Goal: Information Seeking & Learning: Learn about a topic

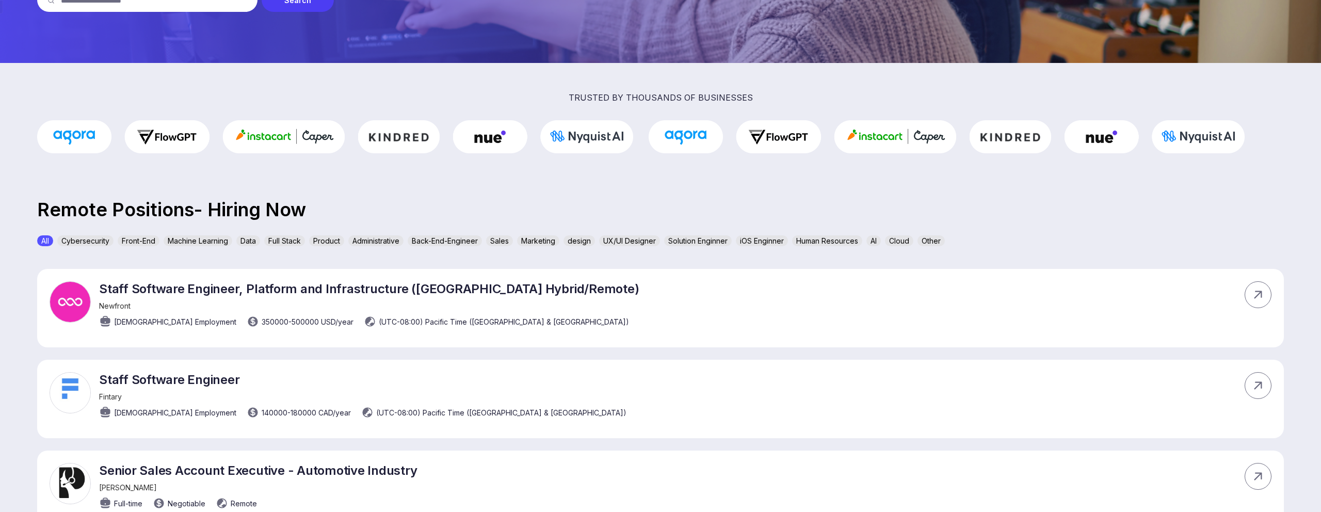
scroll to position [230, 0]
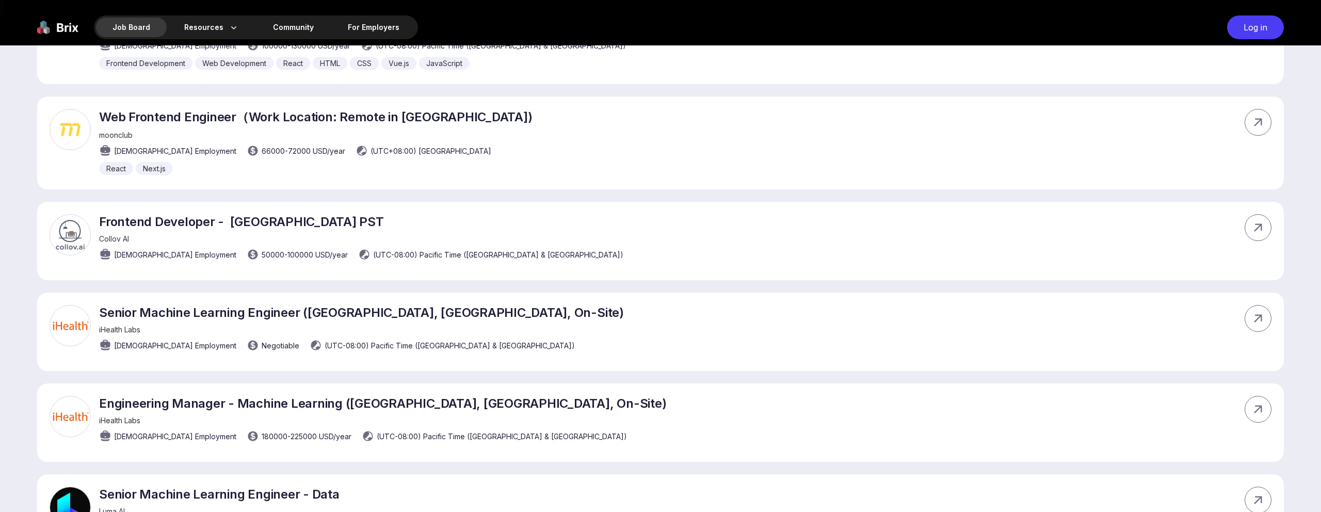
scroll to position [1581, 0]
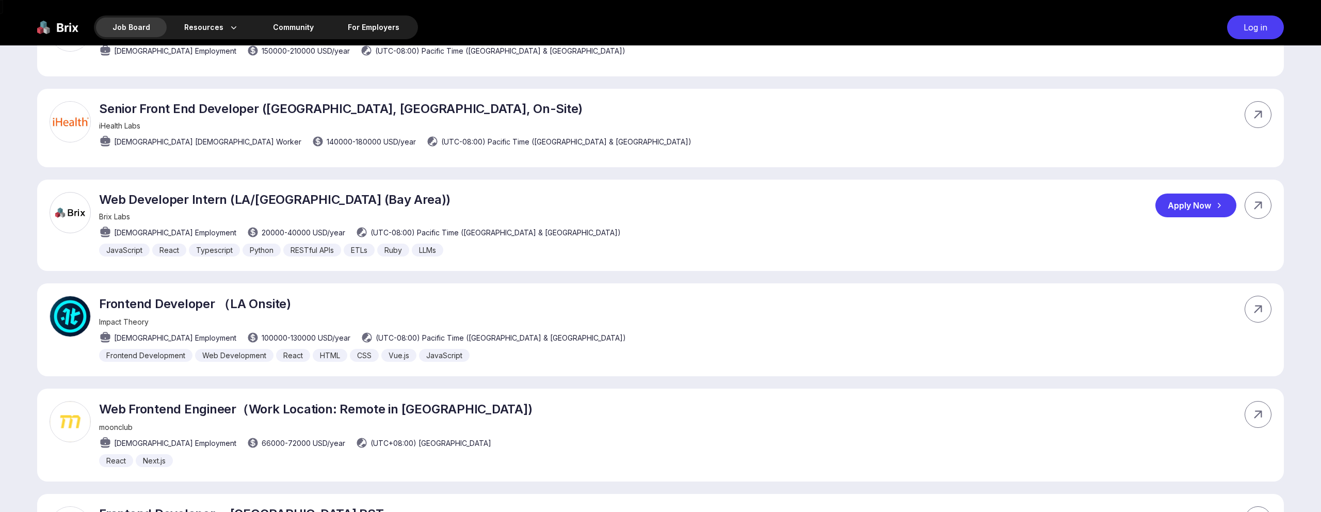
click at [937, 224] on div "Web Developer Intern ([GEOGRAPHIC_DATA]/[GEOGRAPHIC_DATA] (Bay Area)) Brix Labs…" at bounding box center [660, 225] width 1246 height 91
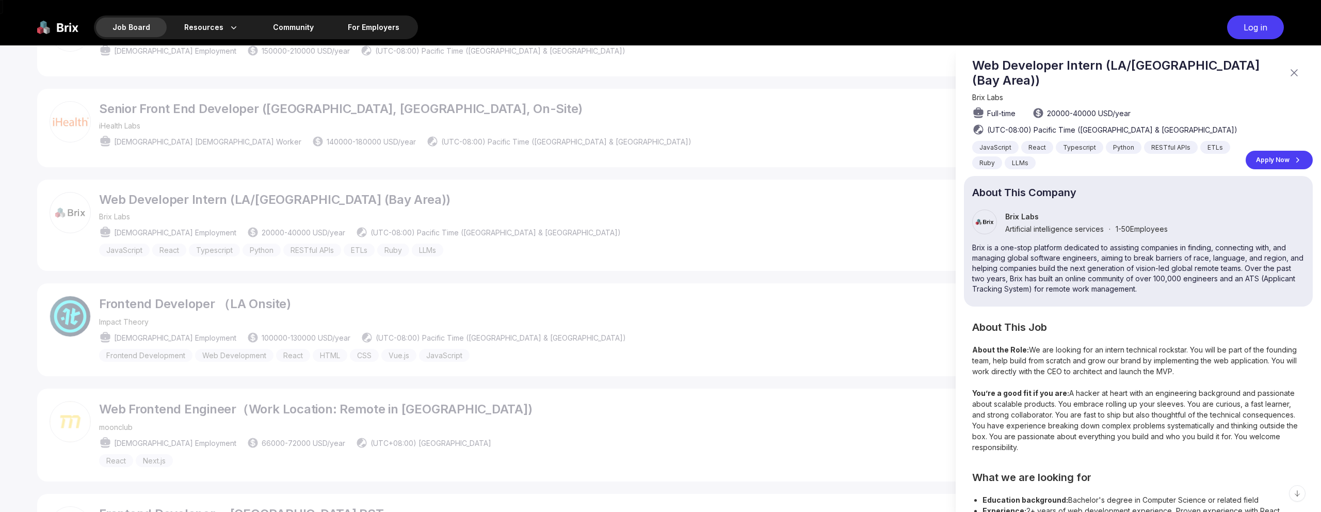
click at [872, 209] on div at bounding box center [660, 278] width 1321 height 466
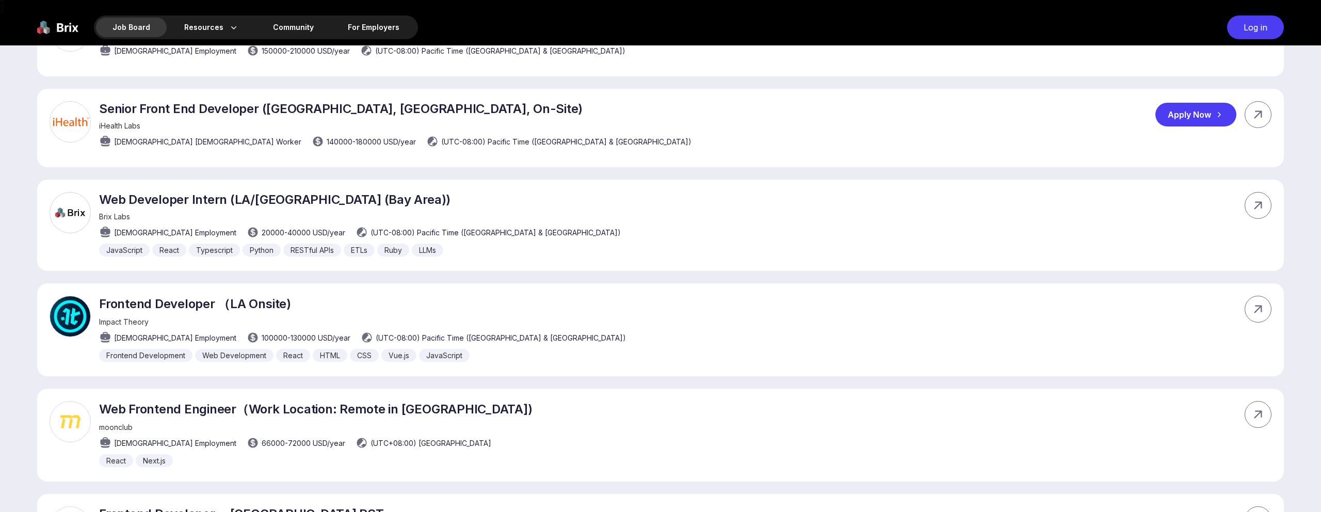
click at [895, 146] on div "Senior Front End Developer (Sunnyvale, CA, On-Site) iHealth Labs Full-time Cont…" at bounding box center [660, 128] width 1246 height 78
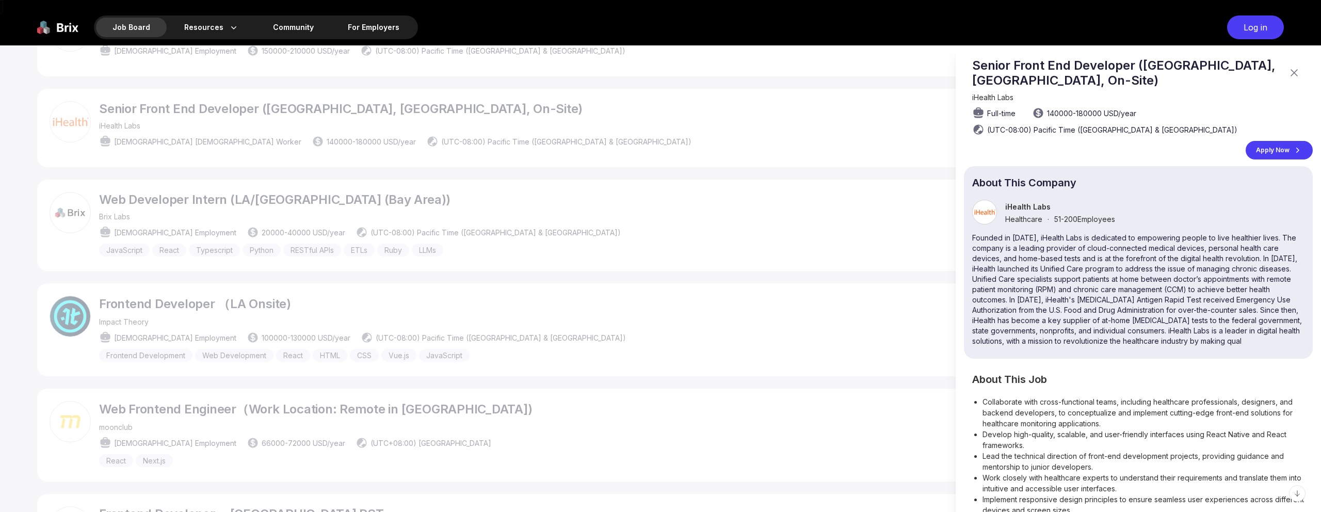
click at [857, 171] on div at bounding box center [660, 278] width 1321 height 466
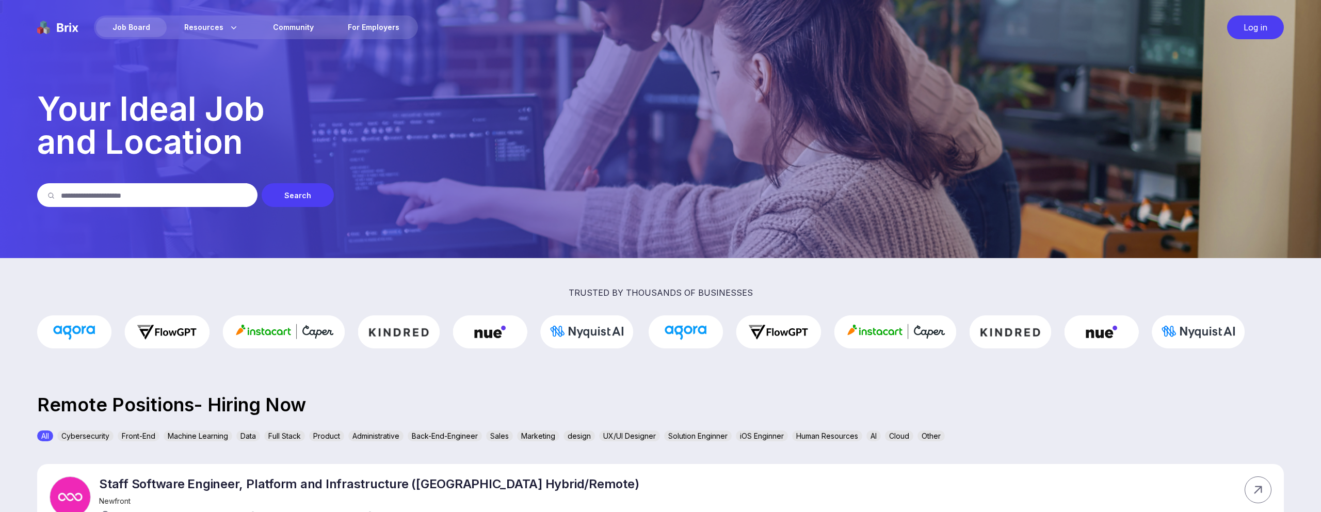
scroll to position [605, 0]
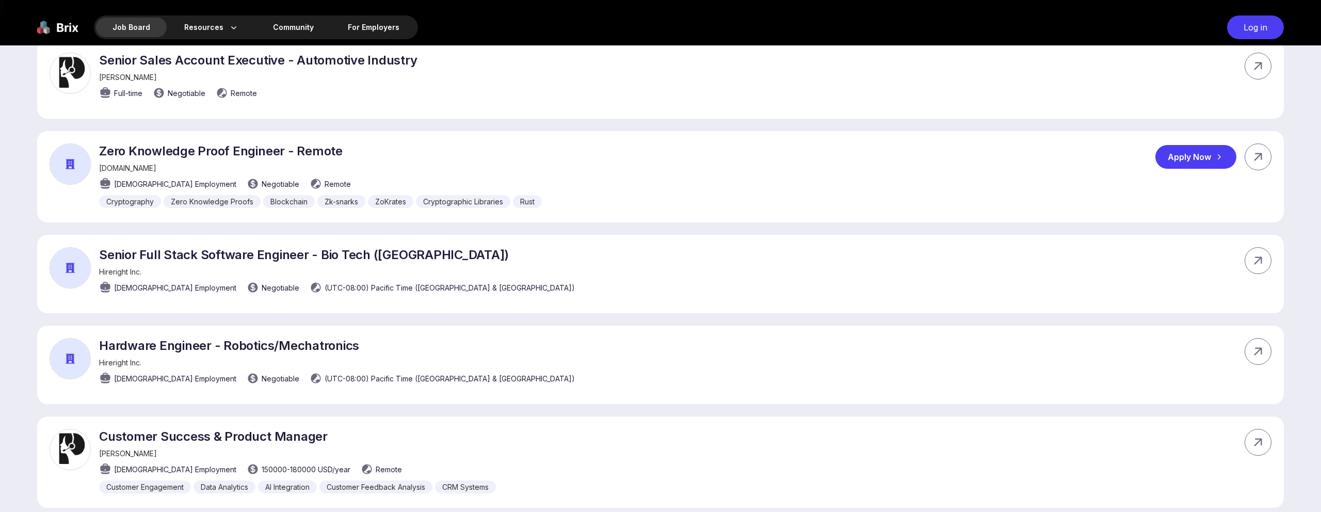
click at [825, 191] on div "Zero Knowledge Proof Engineer - Remote suave.money Part-time Employment Negotia…" at bounding box center [660, 176] width 1246 height 91
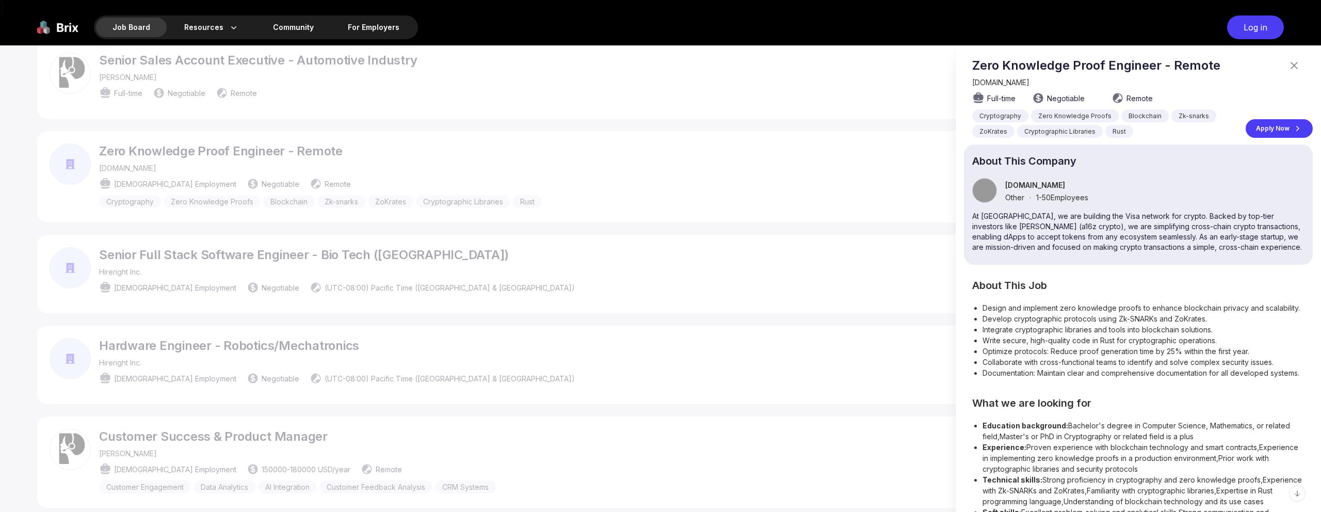
click at [825, 191] on div at bounding box center [660, 278] width 1321 height 466
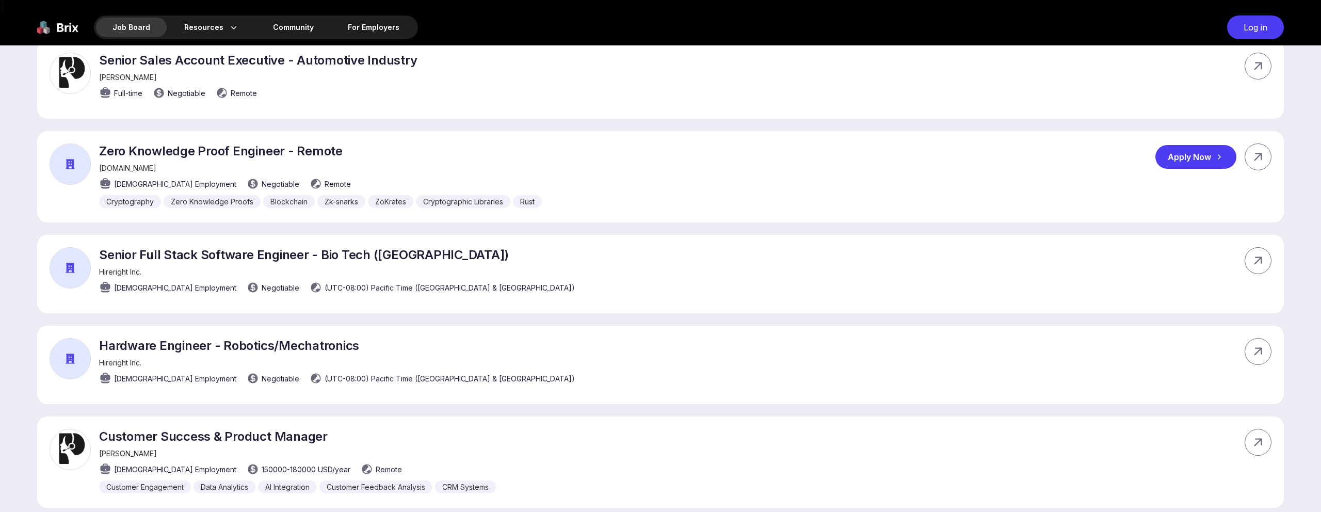
scroll to position [1060, 0]
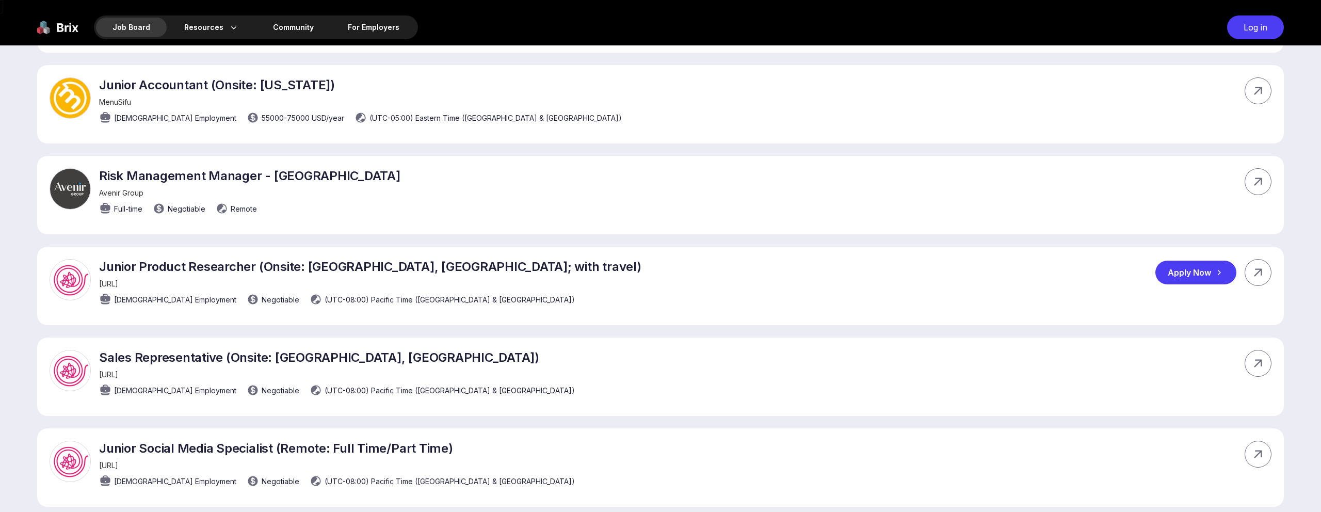
click at [766, 254] on div "Junior Product Researcher (Onsite: Palo Alto, CA; with travel) Inference.ai Ful…" at bounding box center [660, 286] width 1246 height 78
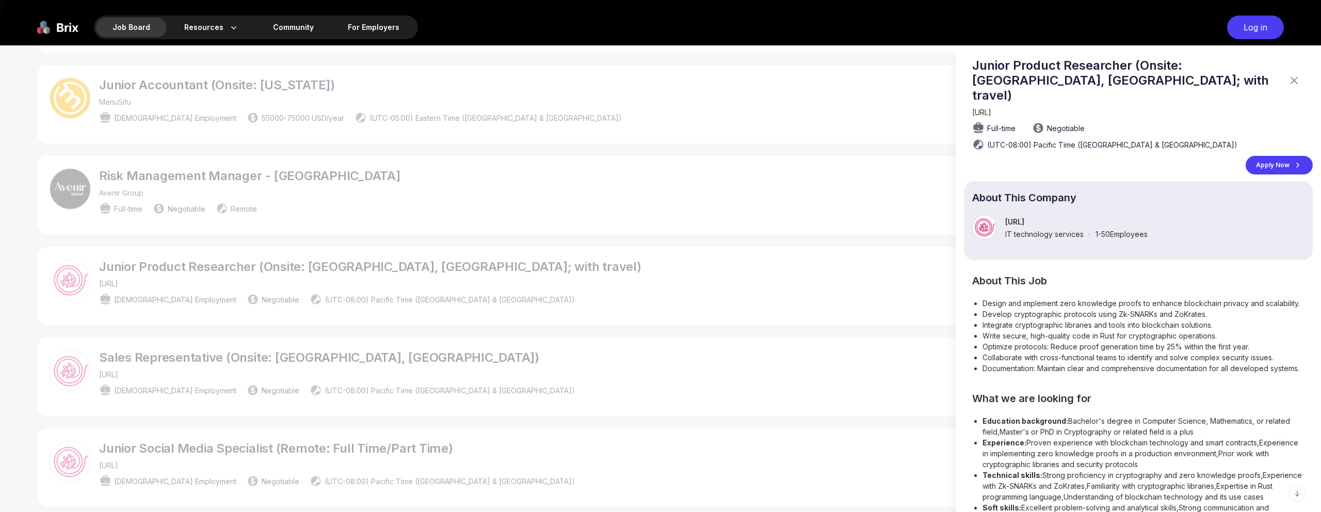
scroll to position [0, 0]
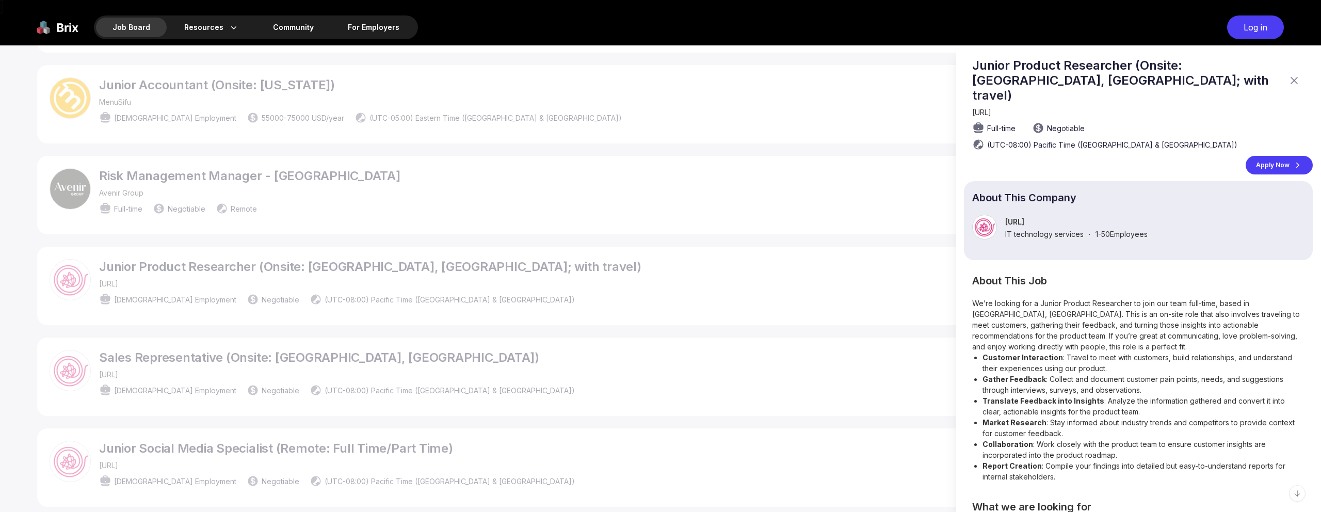
click at [766, 254] on div at bounding box center [660, 278] width 1321 height 466
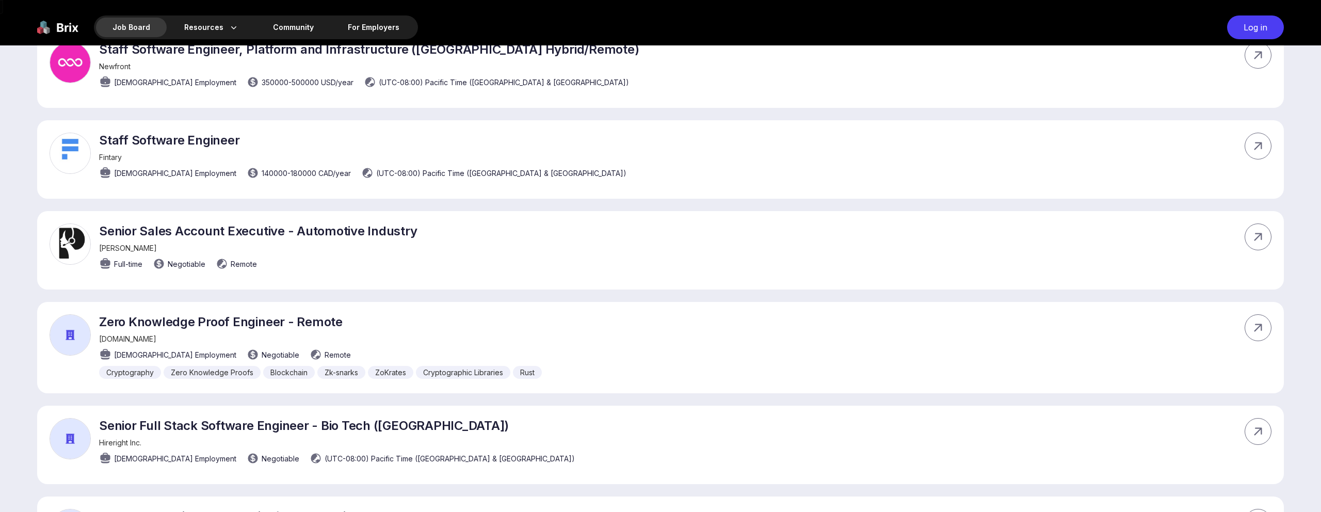
scroll to position [664, 0]
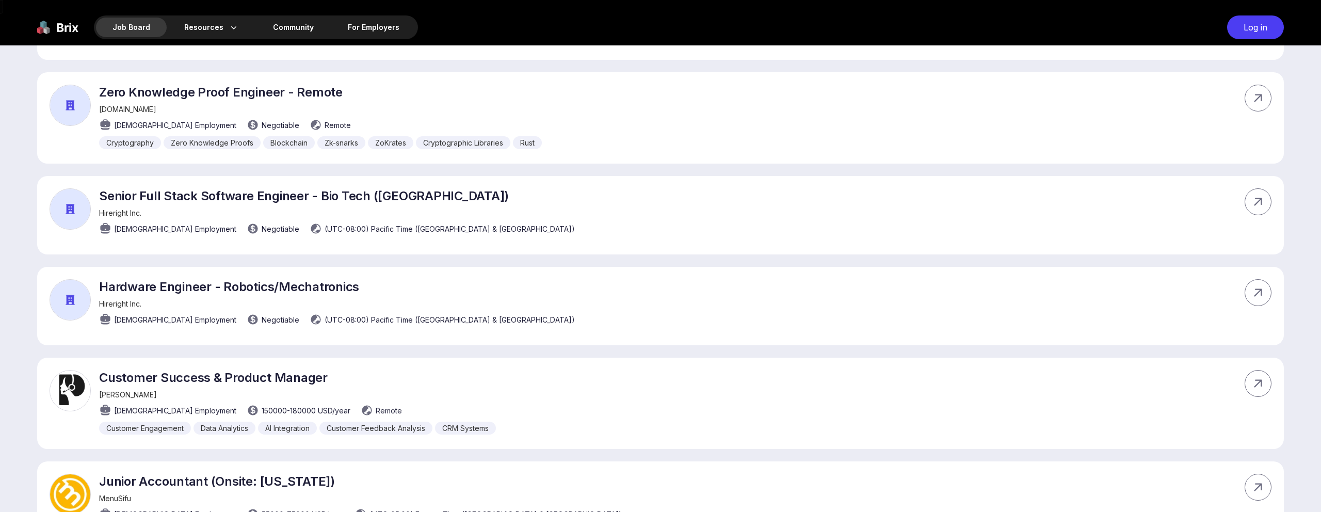
click at [664, 204] on div "Senior Full Stack Software Engineer - Bio Tech (San Francisco) Hireright Inc. F…" at bounding box center [660, 215] width 1246 height 78
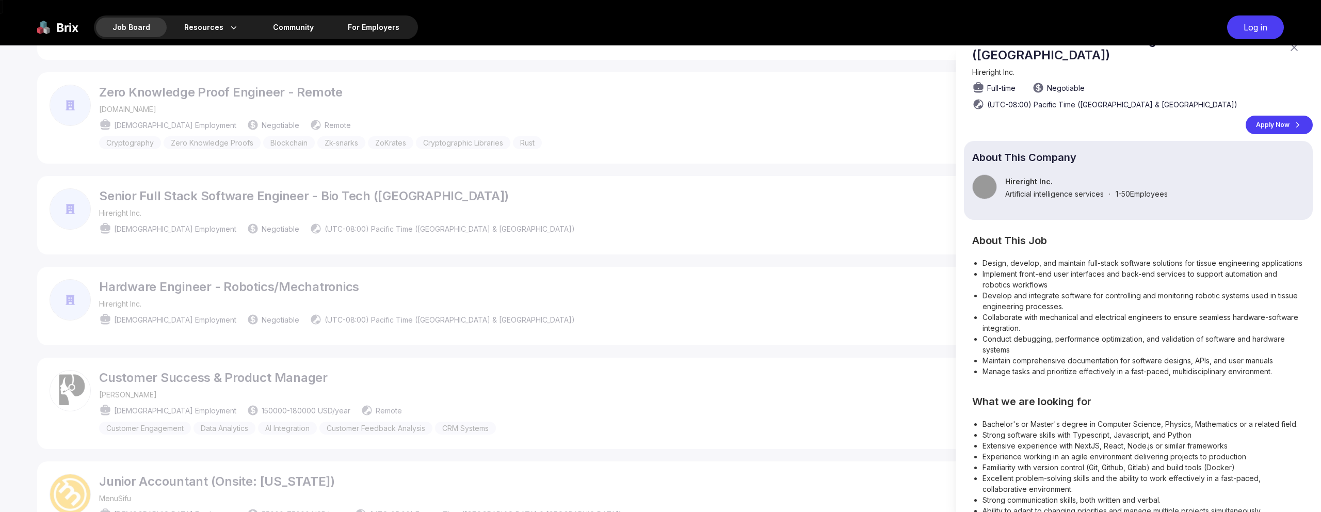
scroll to position [0, 0]
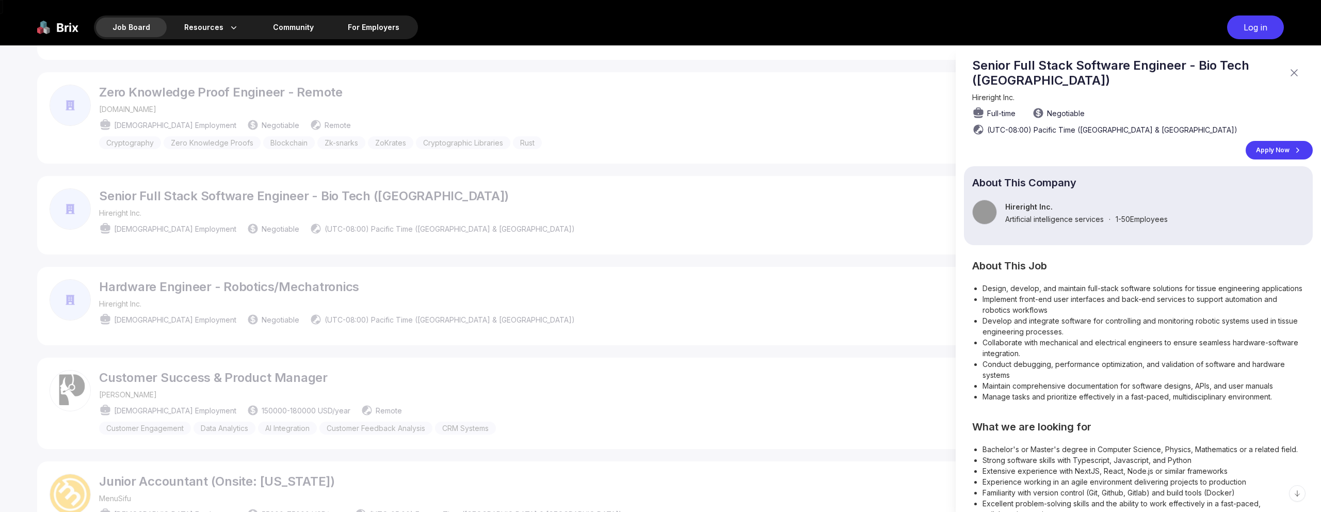
click at [693, 175] on div at bounding box center [660, 278] width 1321 height 466
